Goal: Find specific page/section: Find specific page/section

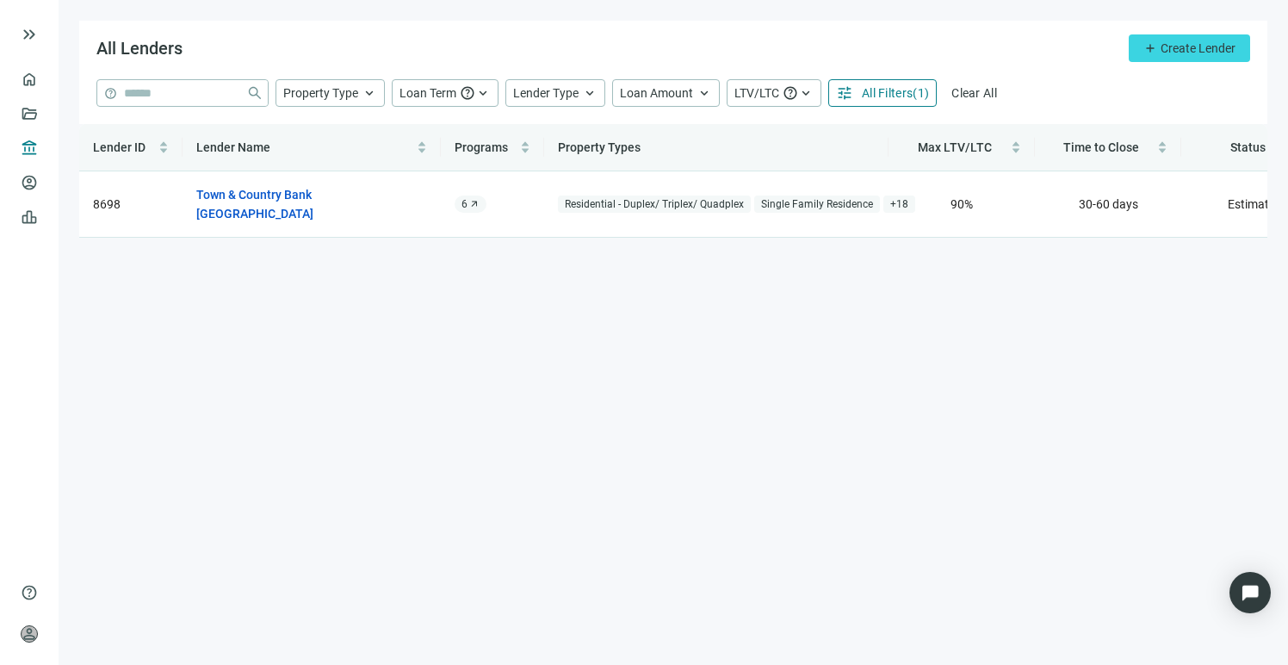
click at [878, 95] on span "All Filters" at bounding box center [887, 93] width 51 height 14
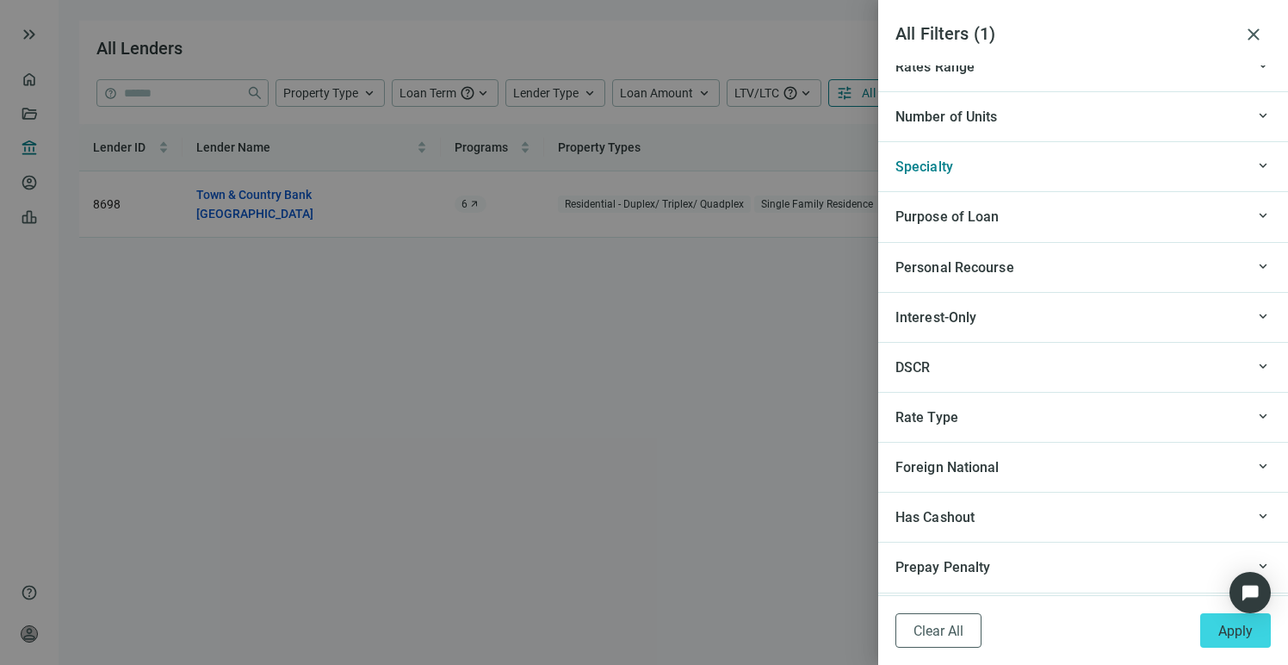
scroll to position [1817, 0]
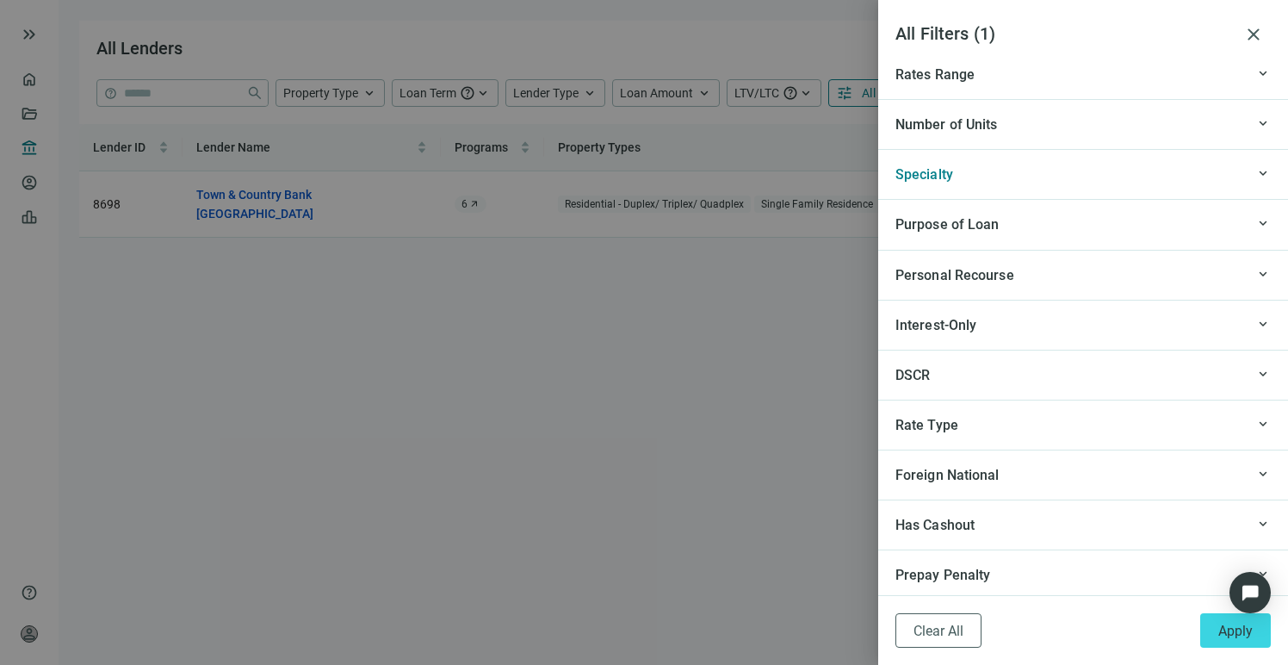
click at [1086, 181] on div "Specialty" at bounding box center [1071, 175] width 350 height 22
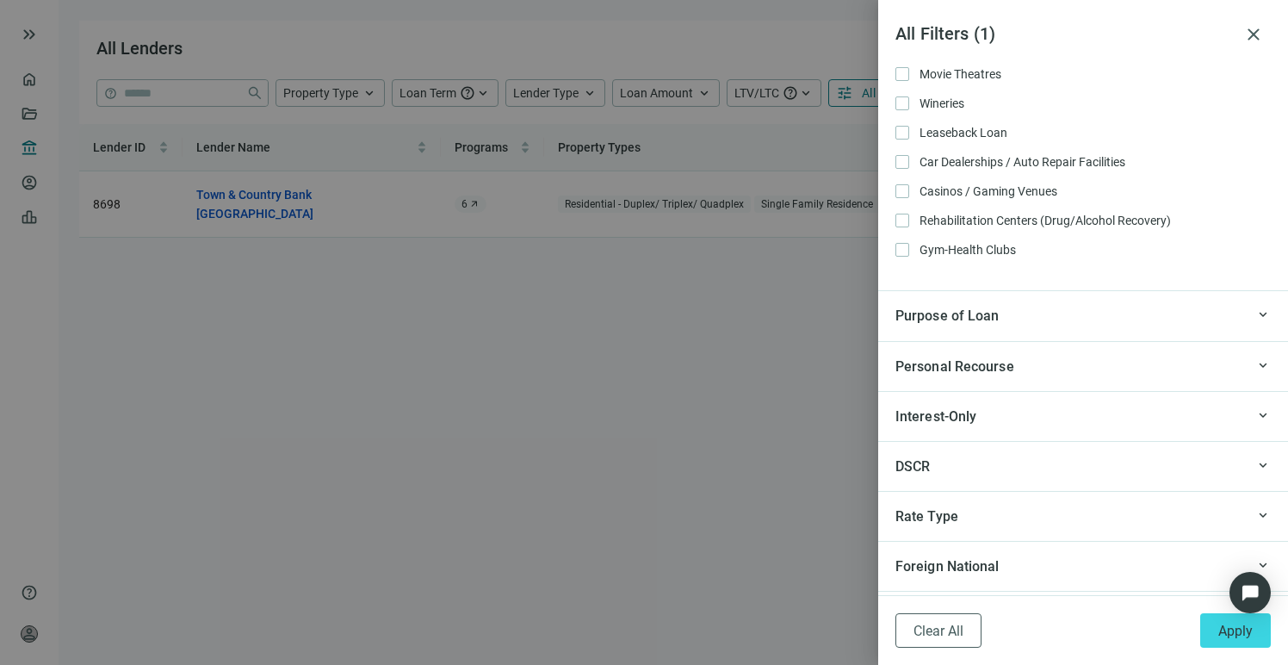
scroll to position [2032, 0]
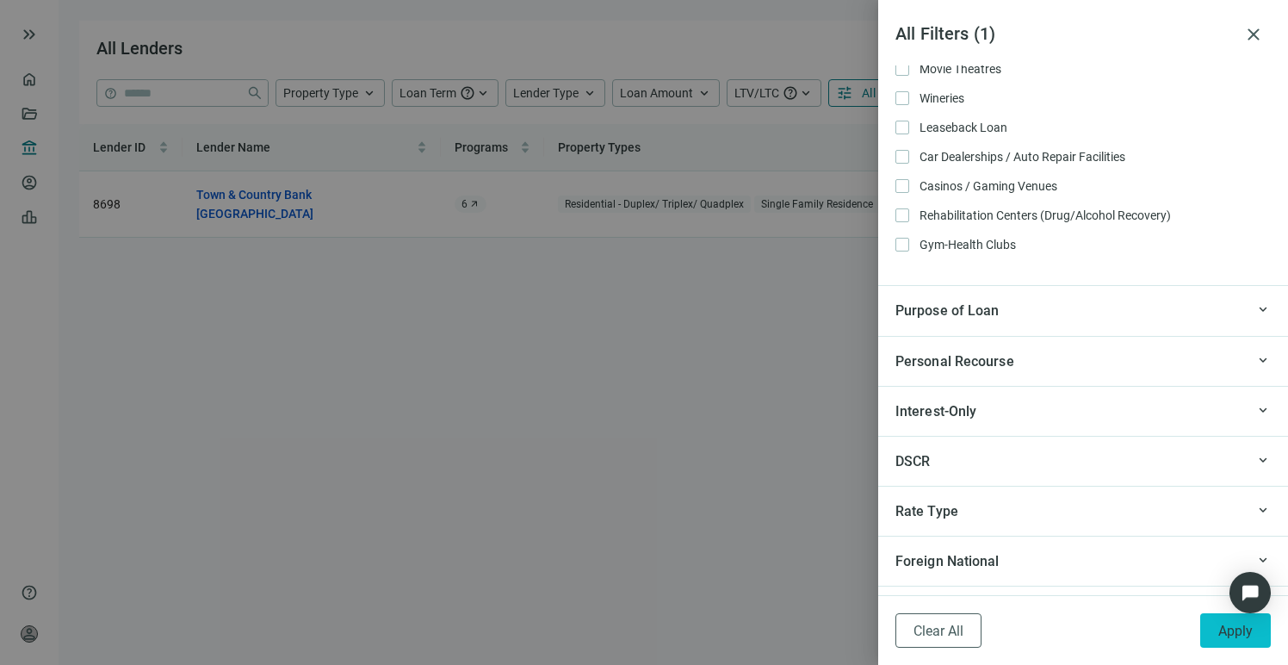
click at [1205, 629] on button "Apply" at bounding box center [1235, 630] width 71 height 34
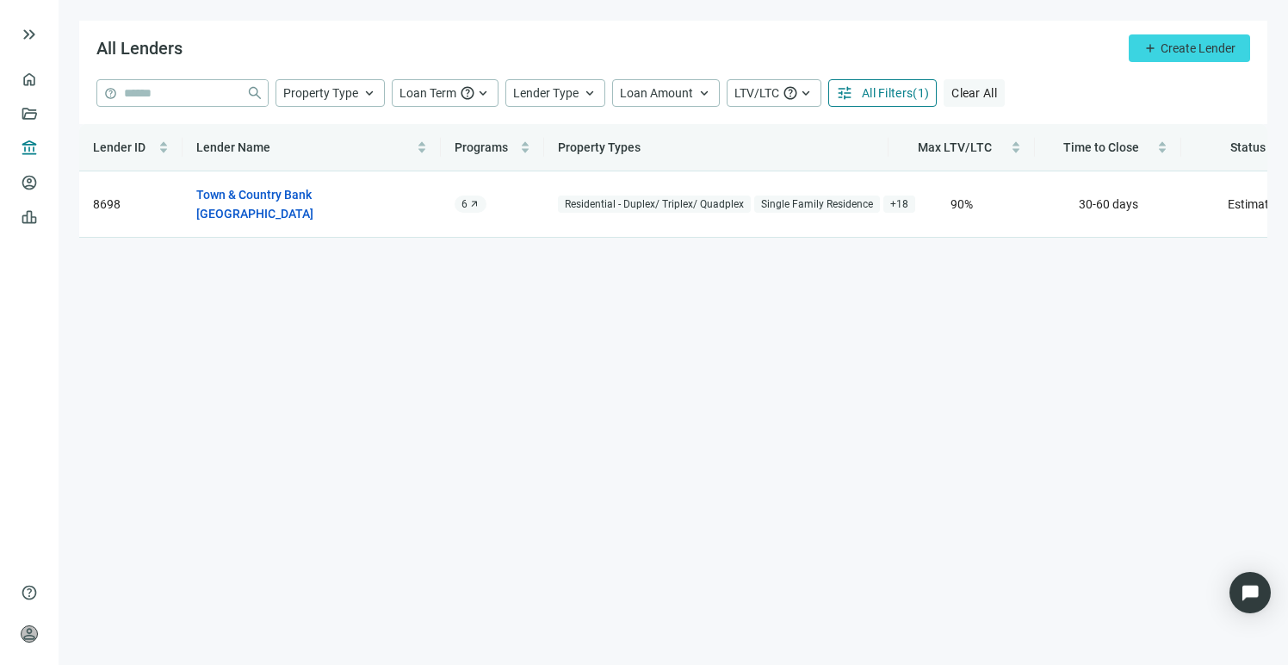
click at [989, 92] on span "Clear All" at bounding box center [975, 93] width 46 height 14
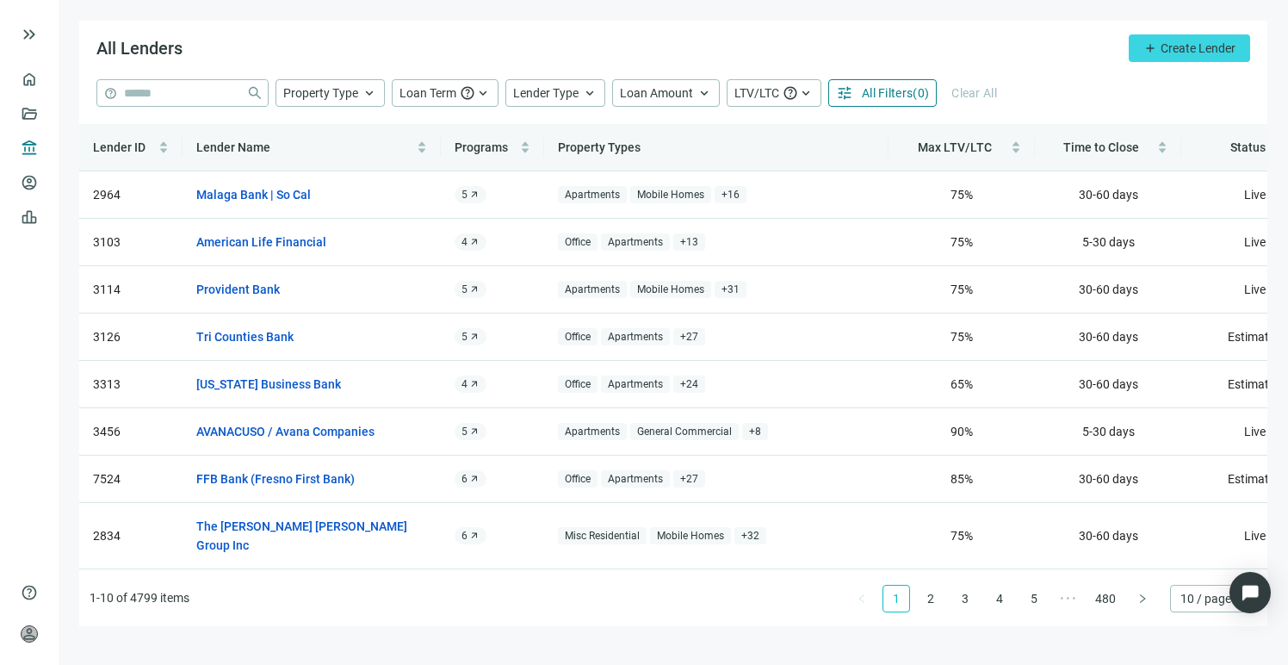
click at [865, 86] on span "All Filters" at bounding box center [887, 93] width 51 height 14
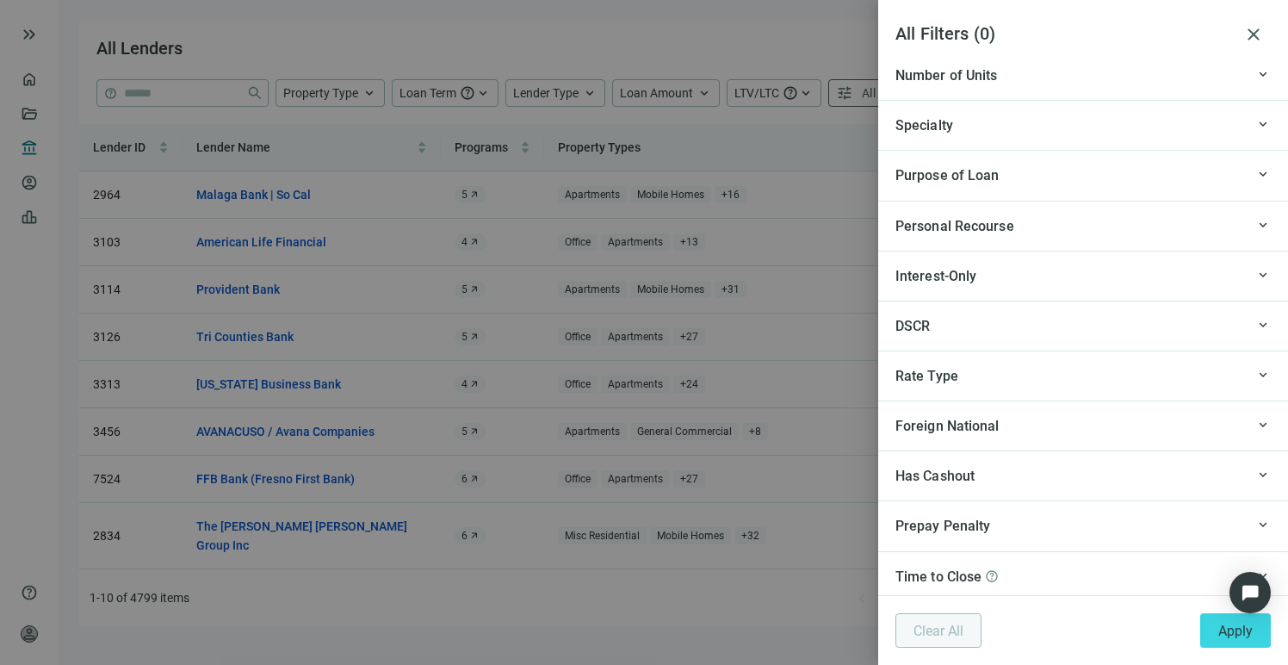
scroll to position [1872, 0]
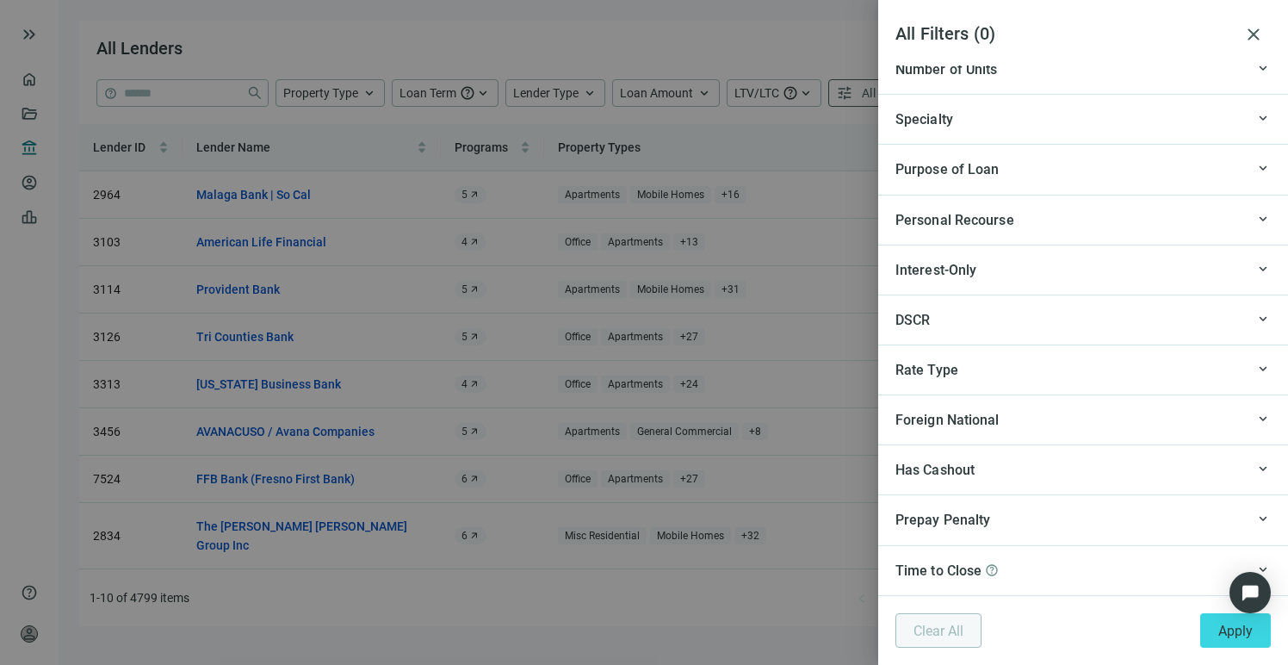
click at [1154, 121] on div "Specialty" at bounding box center [1071, 120] width 350 height 22
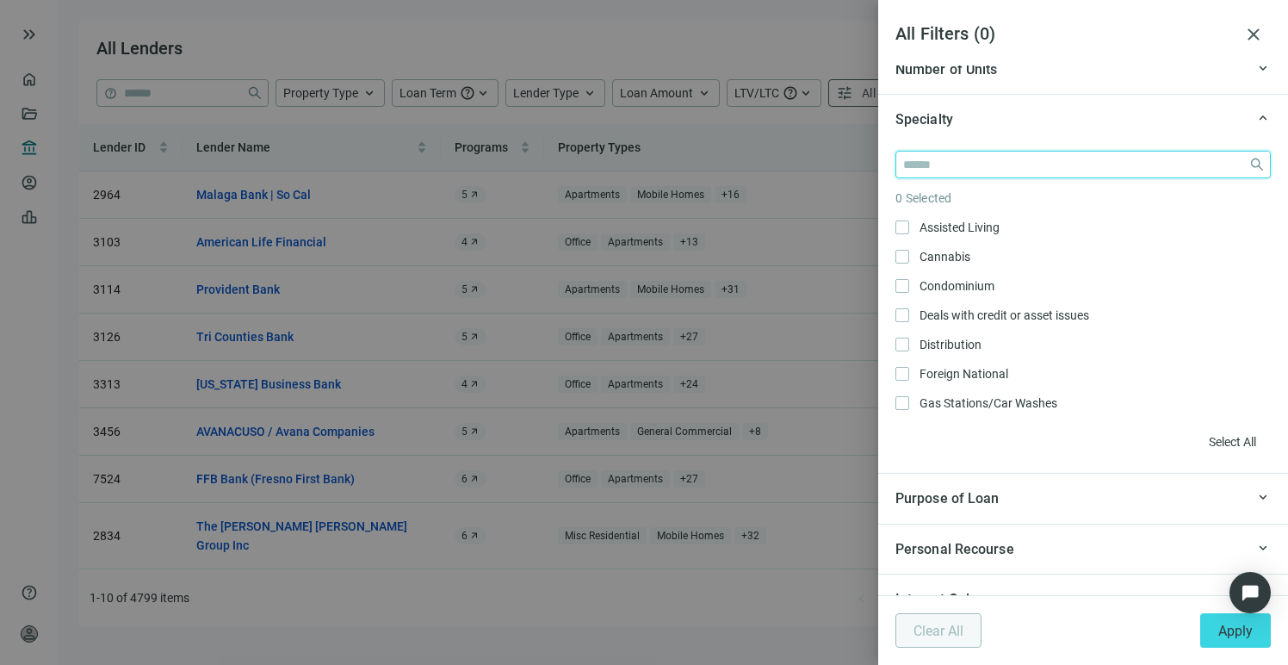
click at [989, 168] on input "search" at bounding box center [1072, 165] width 338 height 26
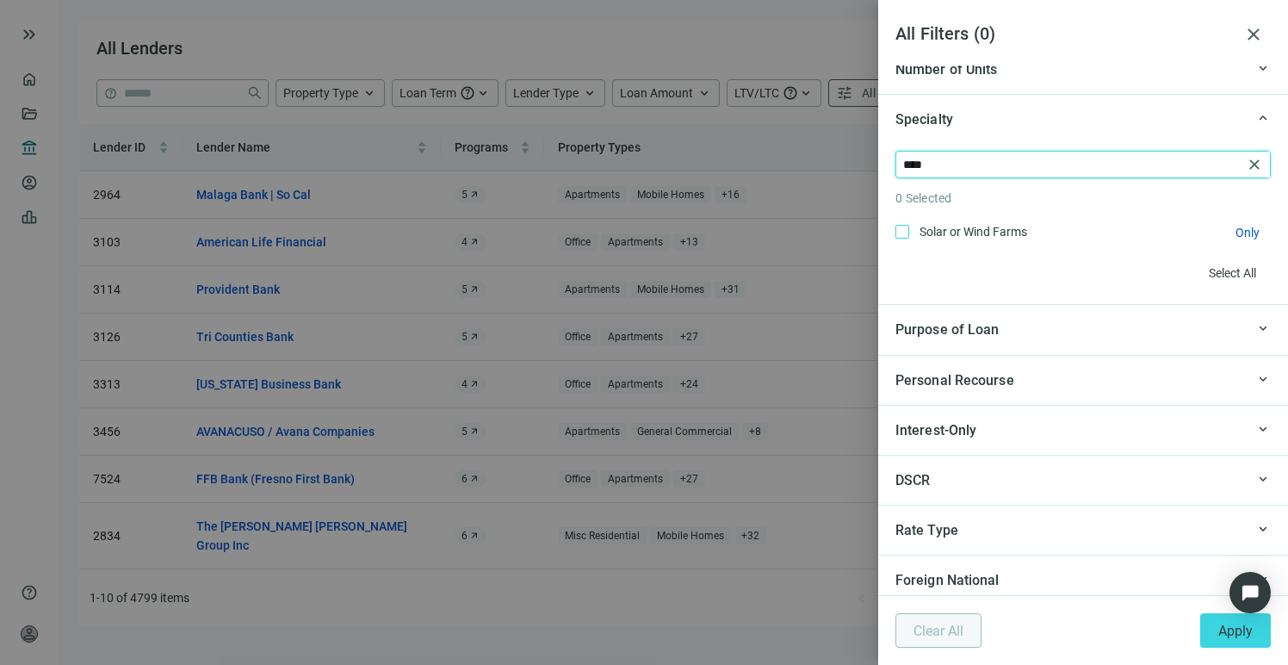
type input "****"
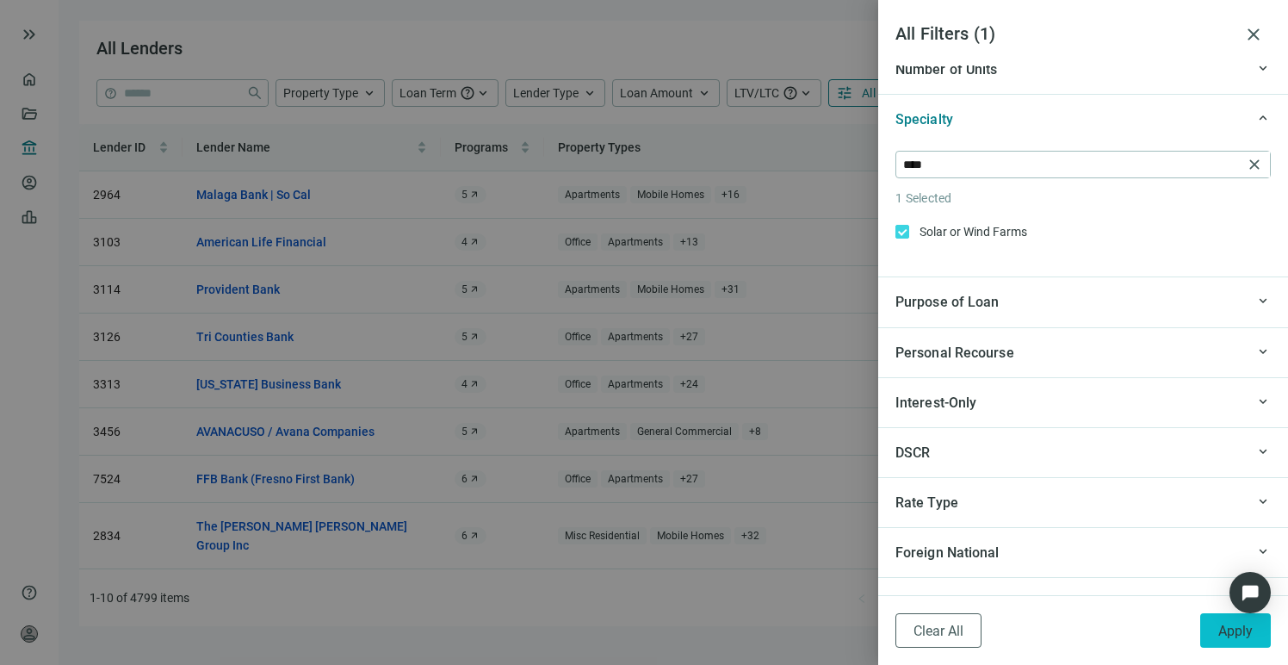
click at [1225, 632] on span "Apply" at bounding box center [1235, 631] width 34 height 16
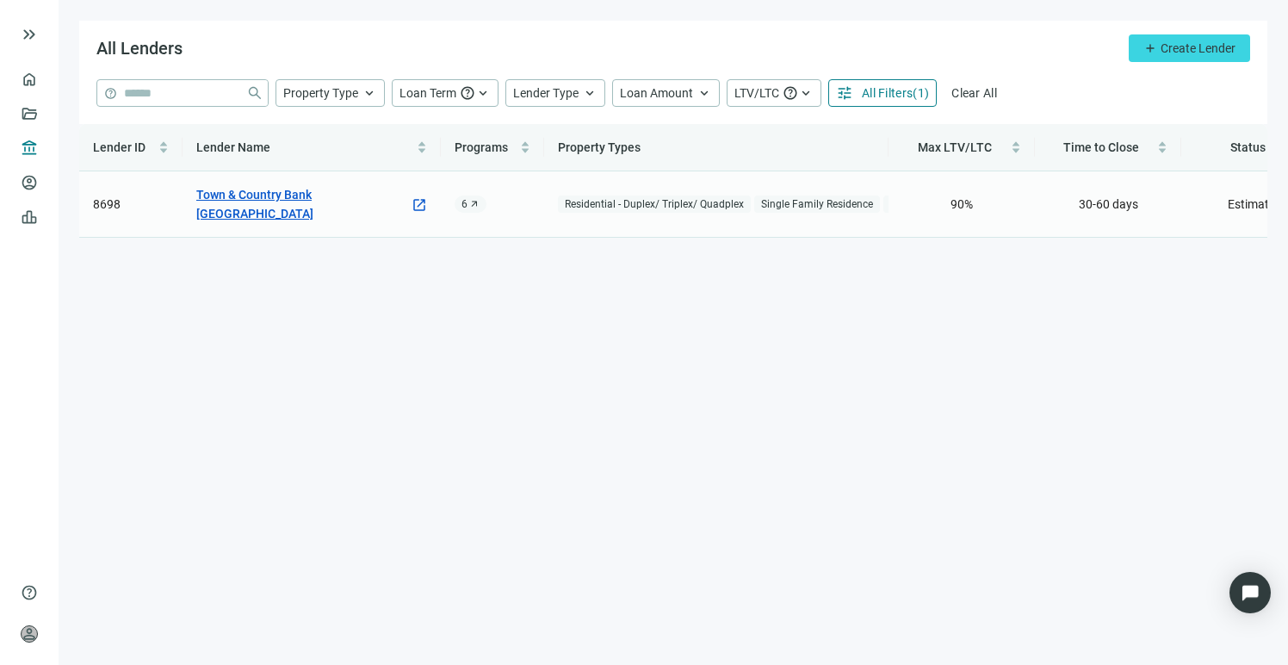
click at [298, 198] on link "Town & Country Bank [GEOGRAPHIC_DATA]" at bounding box center [303, 204] width 214 height 38
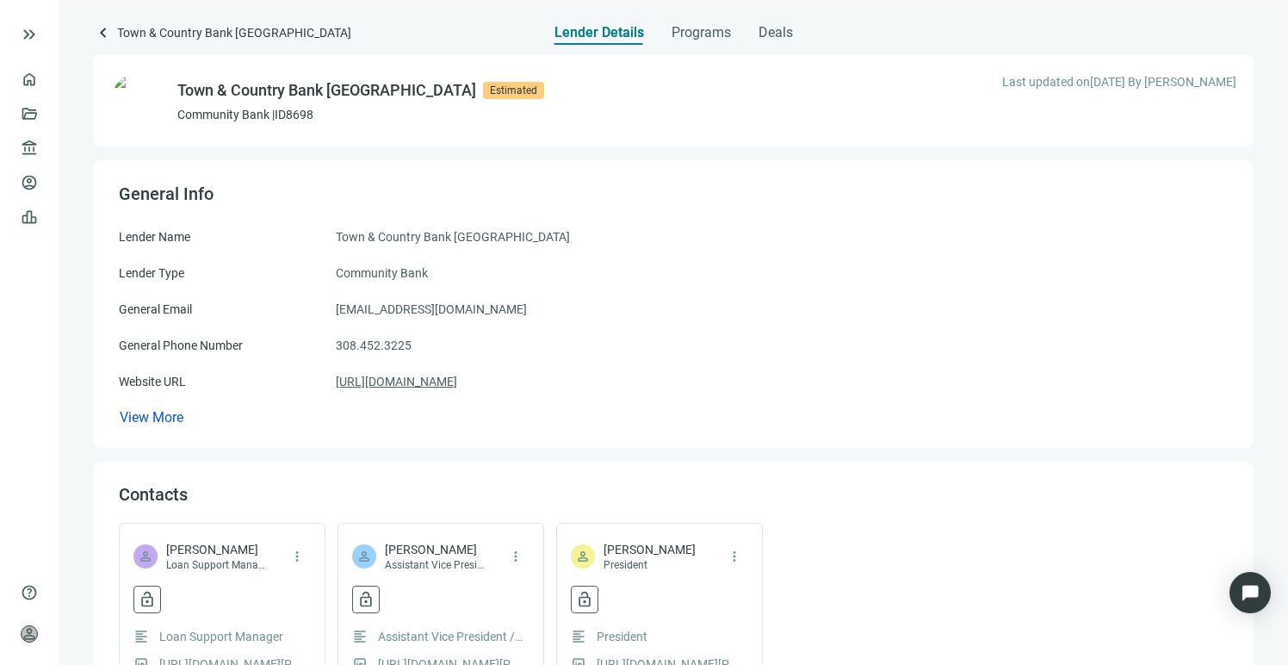
click at [456, 386] on link "[URL][DOMAIN_NAME]" at bounding box center [396, 381] width 121 height 19
